Goal: Transaction & Acquisition: Subscribe to service/newsletter

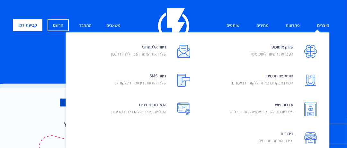
click at [319, 24] on link "מוצרים" at bounding box center [323, 26] width 22 height 14
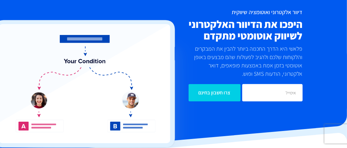
scroll to position [64, 0]
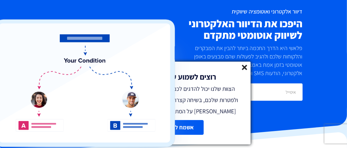
click at [242, 69] on line at bounding box center [244, 67] width 4 height 4
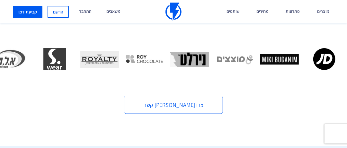
scroll to position [257, 0]
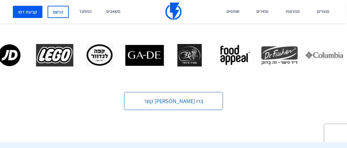
click at [35, 55] on img "9 / 16" at bounding box center [54, 55] width 39 height 22
drag, startPoint x: 56, startPoint y: 56, endPoint x: 24, endPoint y: 47, distance: 32.6
click at [55, 56] on img "9 / 16" at bounding box center [54, 55] width 39 height 22
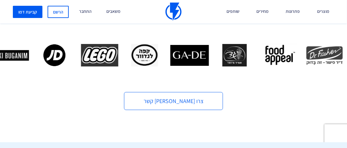
click at [80, 58] on img "9 / 16" at bounding box center [99, 55] width 39 height 22
click at [81, 58] on img "9 / 16" at bounding box center [99, 55] width 39 height 22
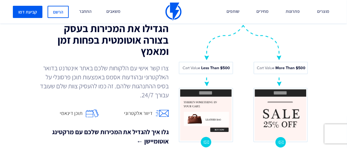
scroll to position [578, 0]
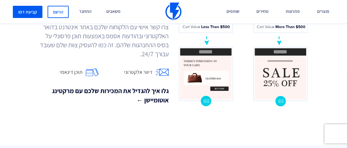
click at [275, 71] on img at bounding box center [243, 38] width 130 height 138
click at [287, 39] on img at bounding box center [243, 38] width 130 height 138
click at [278, 43] on img at bounding box center [243, 38] width 130 height 138
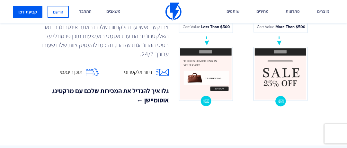
click at [280, 37] on img at bounding box center [243, 38] width 130 height 138
click at [64, 11] on link "הרשם" at bounding box center [58, 12] width 21 height 12
